Goal: Information Seeking & Learning: Compare options

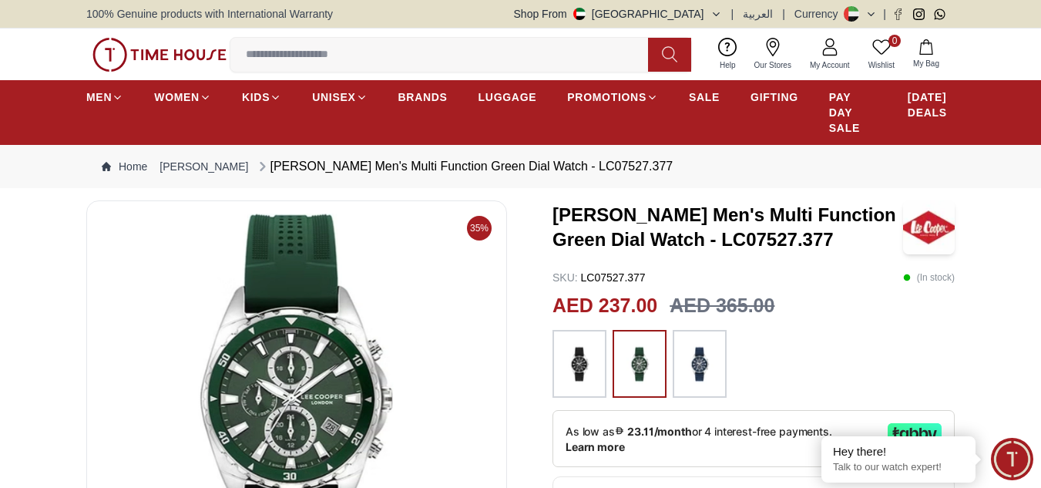
click at [695, 369] on img at bounding box center [699, 364] width 39 height 52
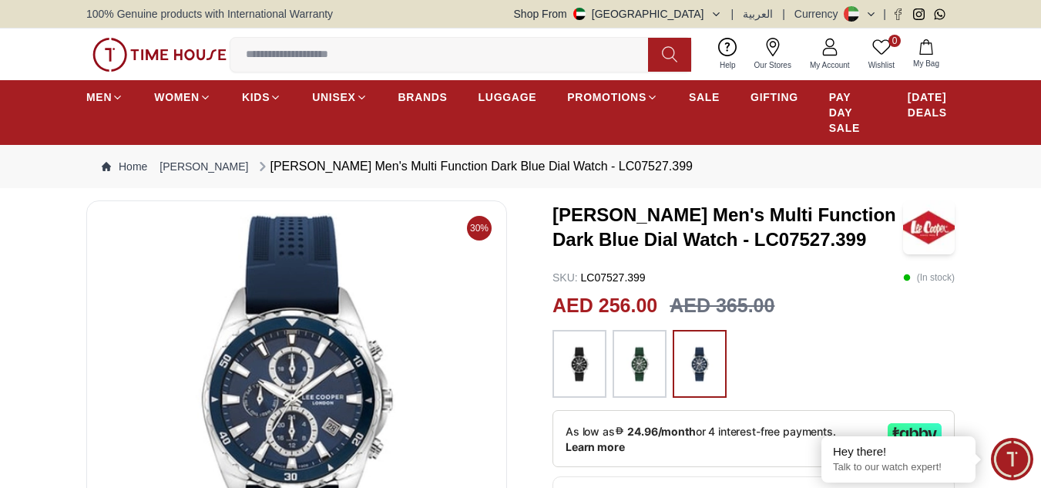
click at [630, 374] on img at bounding box center [639, 364] width 39 height 52
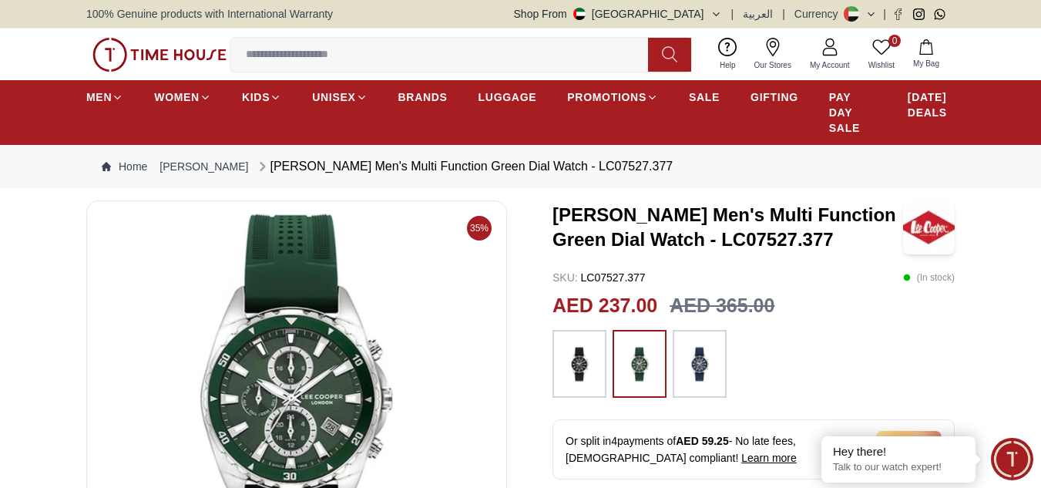
click at [581, 372] on img at bounding box center [579, 364] width 39 height 52
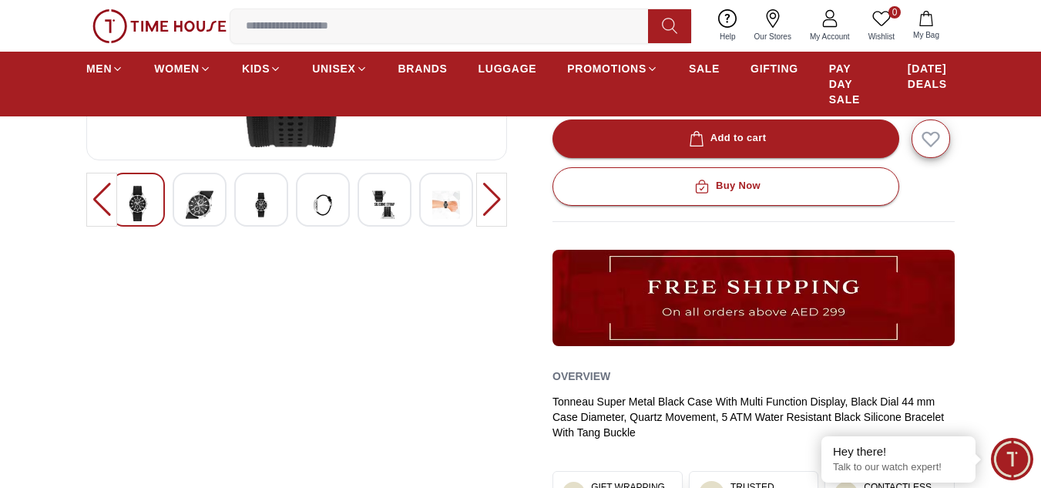
scroll to position [441, 0]
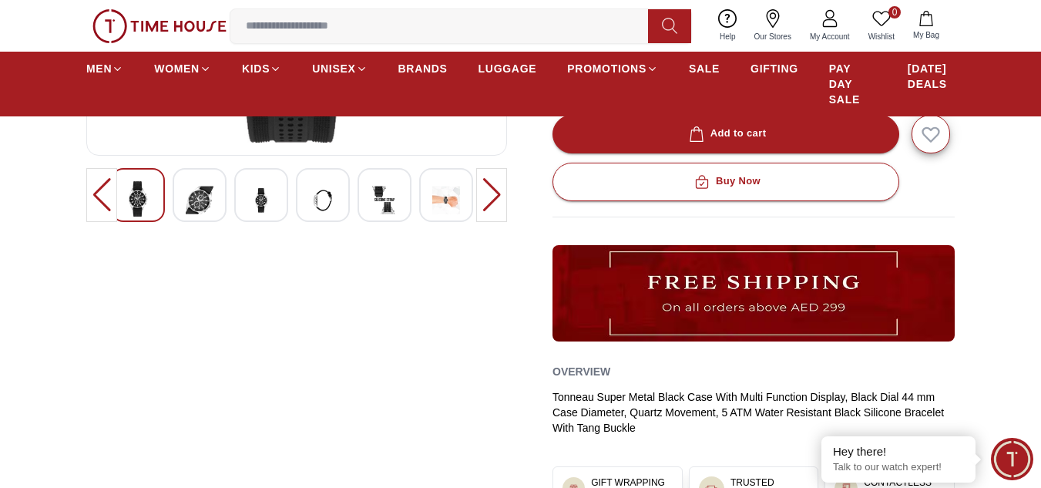
click at [336, 199] on img at bounding box center [323, 200] width 28 height 38
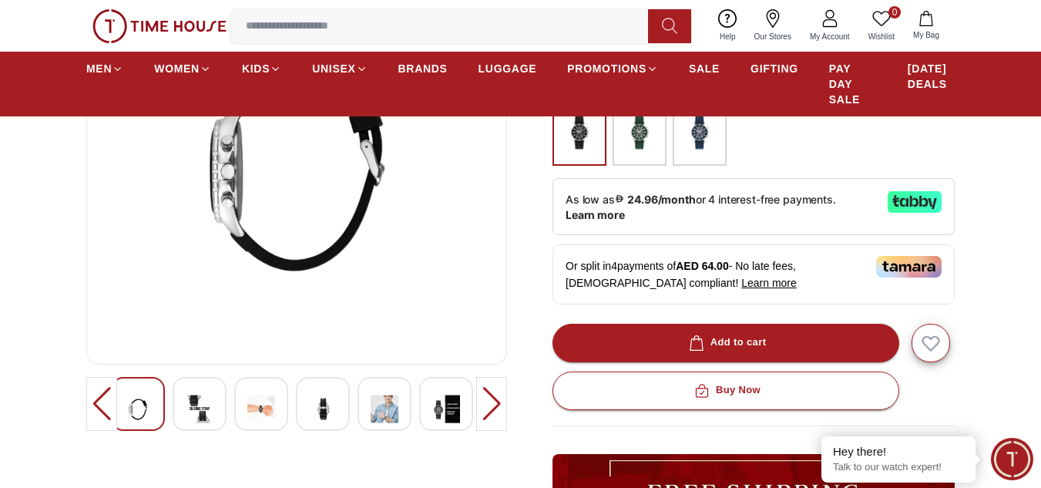
scroll to position [227, 0]
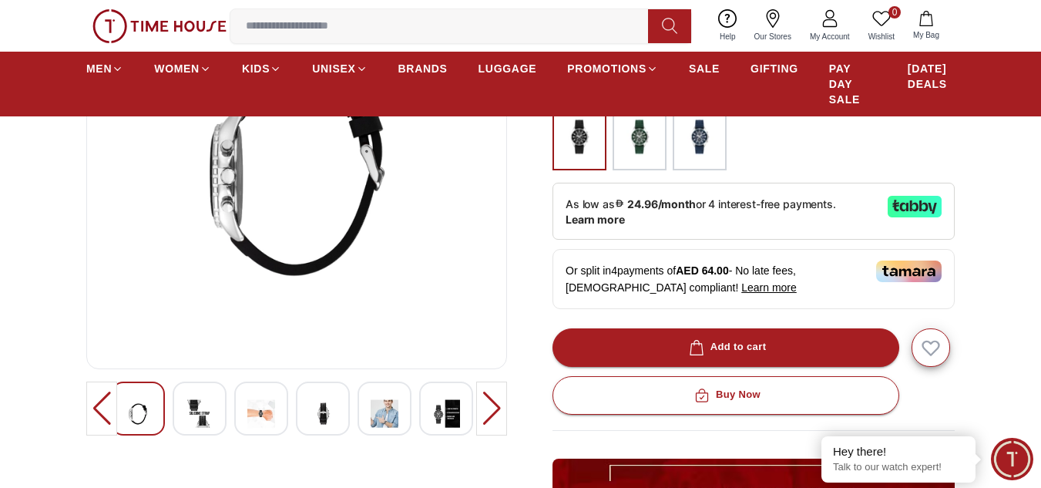
click at [259, 414] on img at bounding box center [261, 414] width 28 height 38
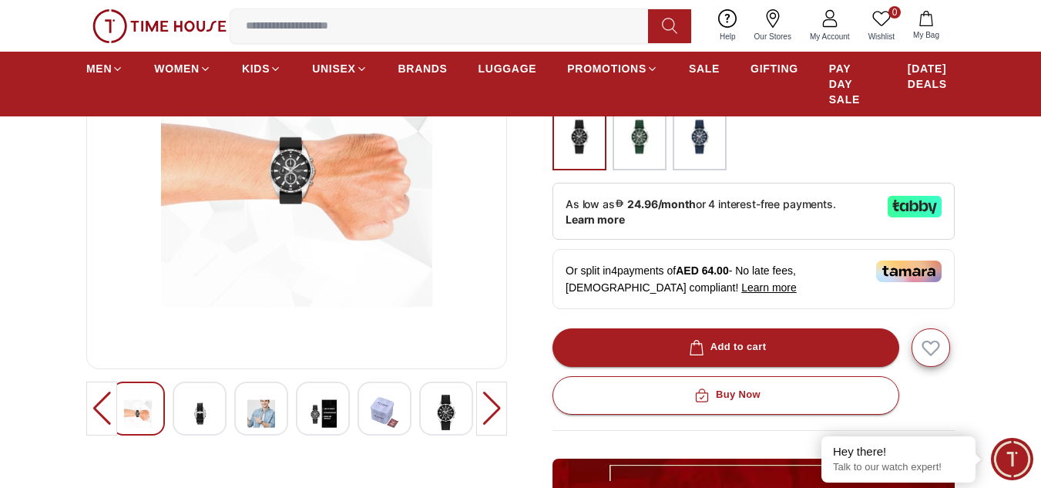
click at [202, 420] on img at bounding box center [200, 414] width 28 height 38
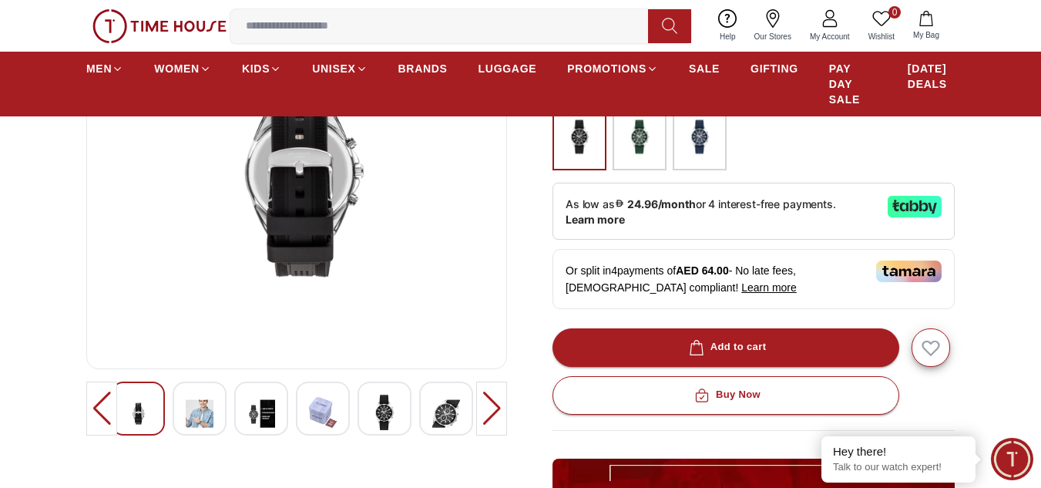
click at [395, 422] on img at bounding box center [385, 412] width 28 height 35
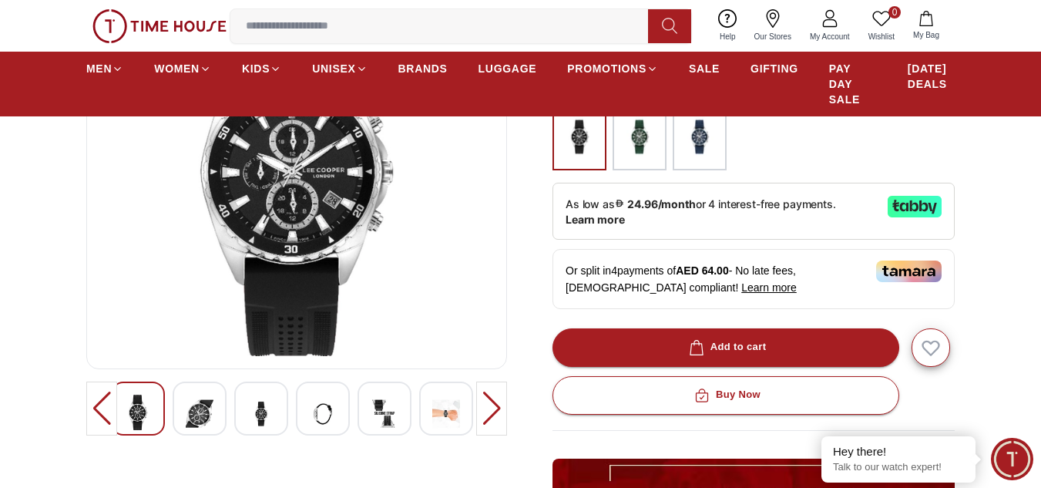
click at [469, 415] on div at bounding box center [446, 408] width 54 height 54
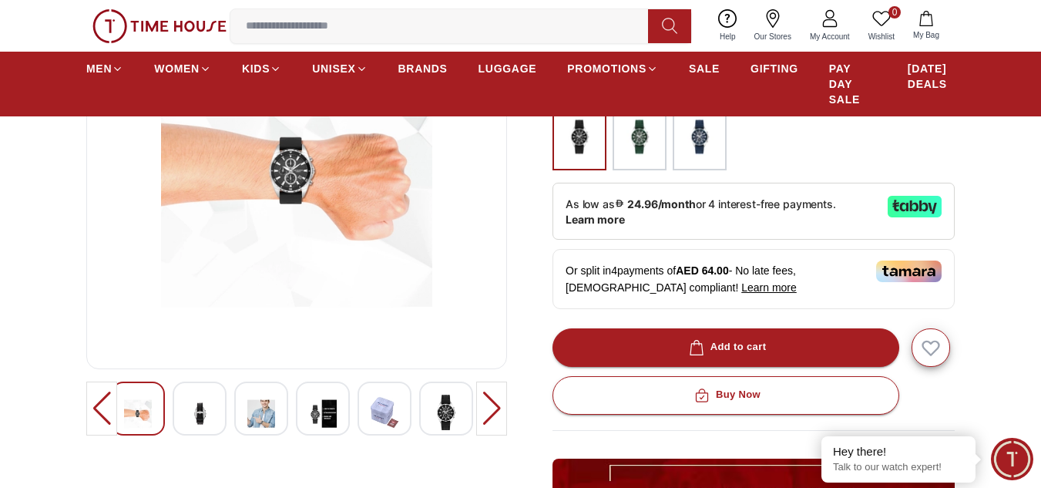
click at [484, 415] on div at bounding box center [491, 408] width 31 height 54
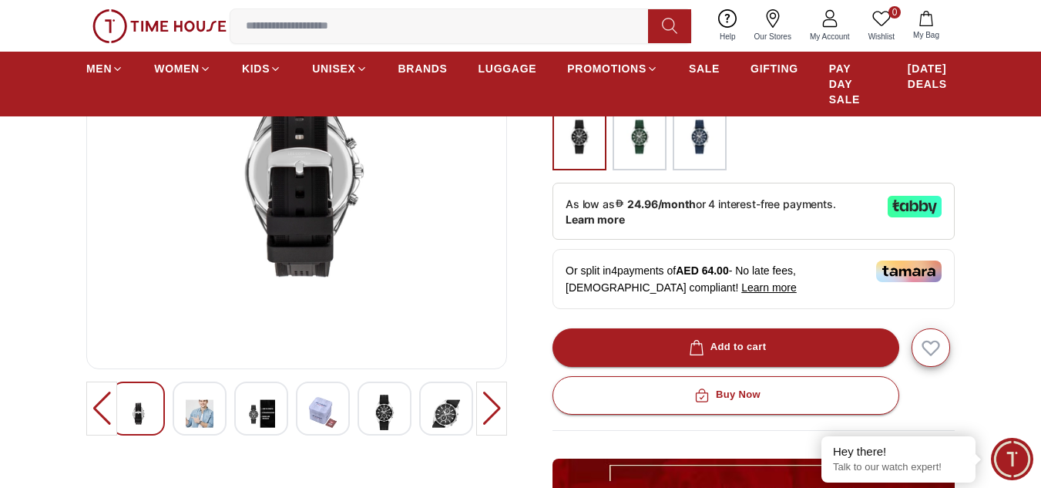
click at [484, 415] on div at bounding box center [491, 408] width 31 height 54
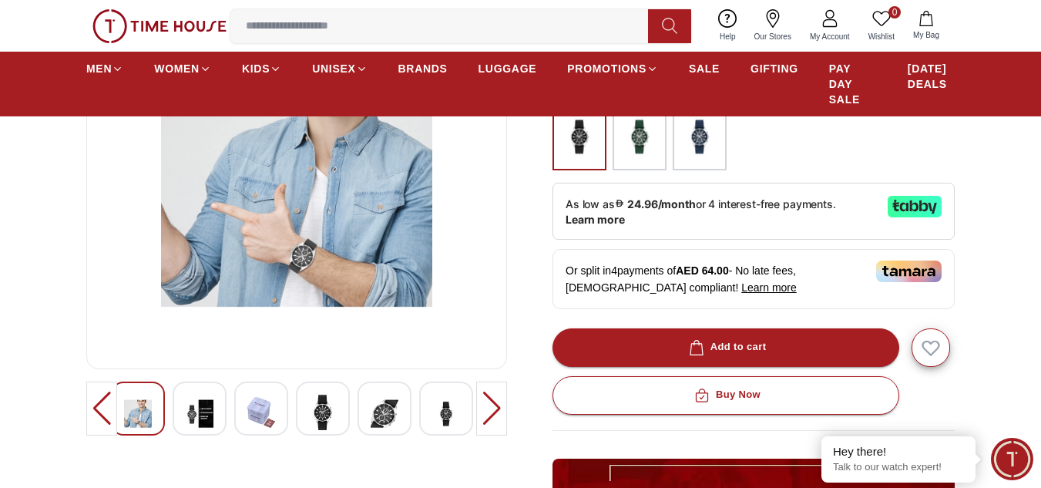
click at [447, 418] on img at bounding box center [446, 414] width 28 height 38
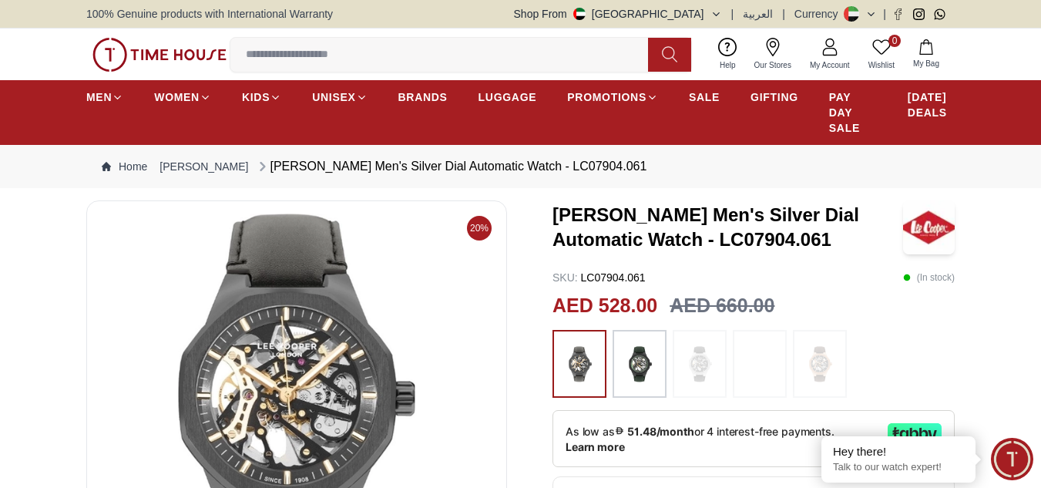
click at [646, 368] on img at bounding box center [639, 364] width 39 height 52
